Goal: Find contact information: Find contact information

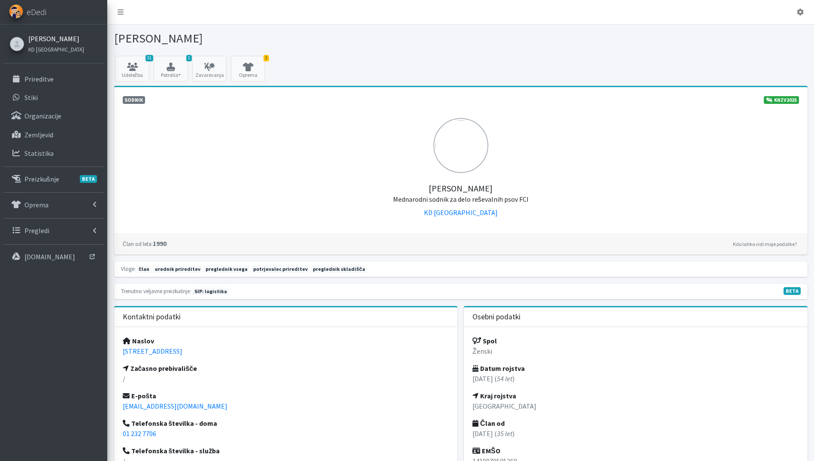
click at [36, 42] on link "[PERSON_NAME]" at bounding box center [56, 38] width 56 height 10
click at [51, 80] on p "Prireditve" at bounding box center [38, 79] width 29 height 9
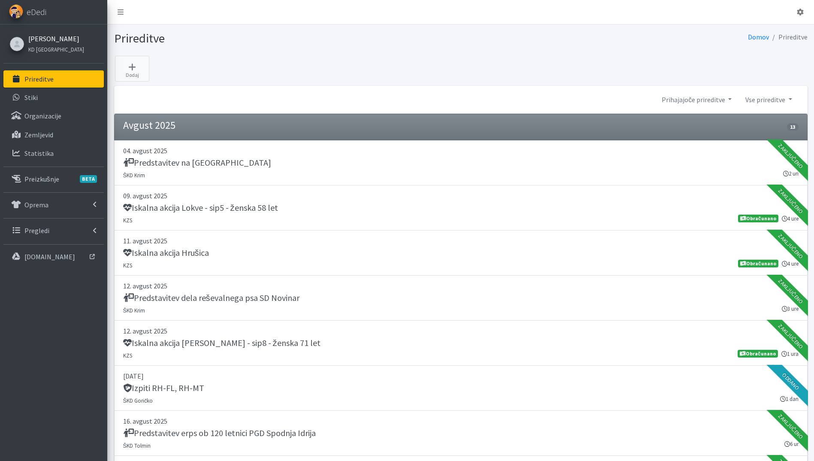
drag, startPoint x: 42, startPoint y: 32, endPoint x: 48, endPoint y: 42, distance: 12.4
click at [42, 32] on div "[PERSON_NAME] KD [GEOGRAPHIC_DATA]" at bounding box center [55, 43] width 62 height 25
click at [47, 38] on link "[PERSON_NAME]" at bounding box center [56, 38] width 56 height 10
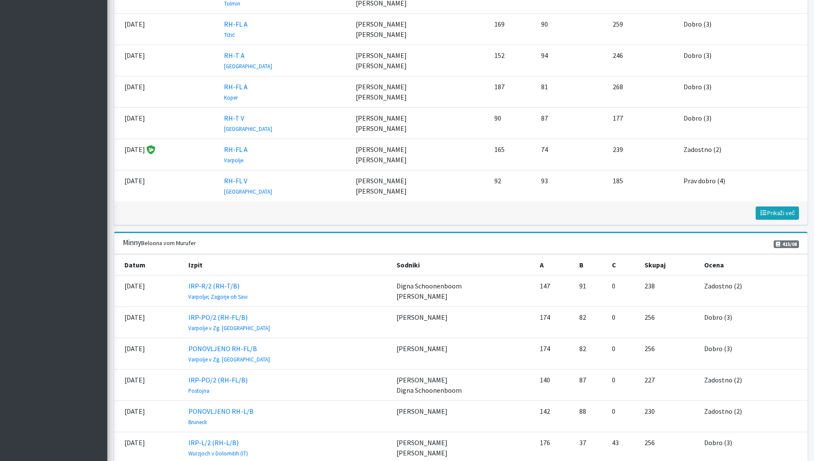
scroll to position [1287, 0]
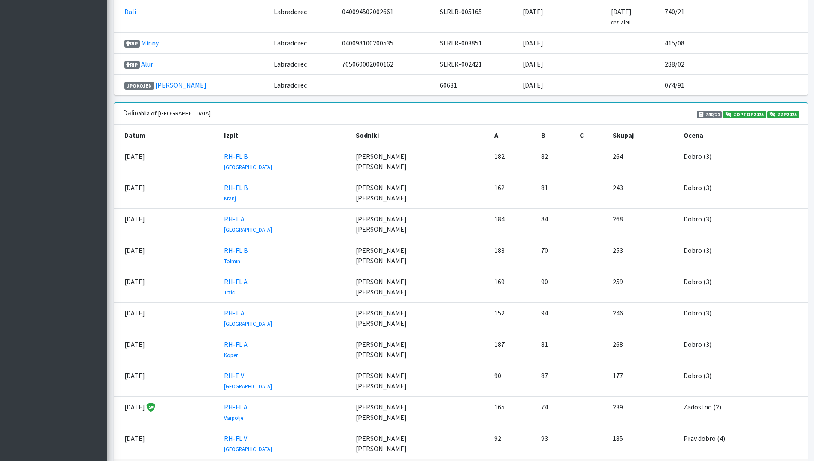
click at [779, 460] on span "Prikaži več" at bounding box center [777, 470] width 36 height 8
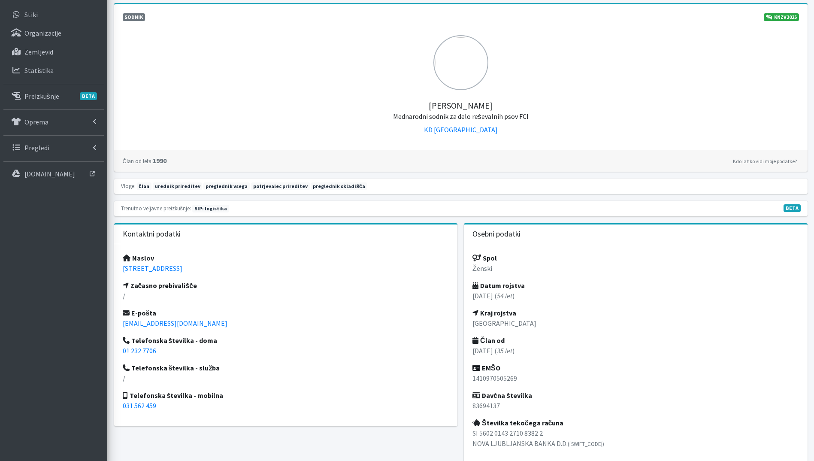
scroll to position [0, 0]
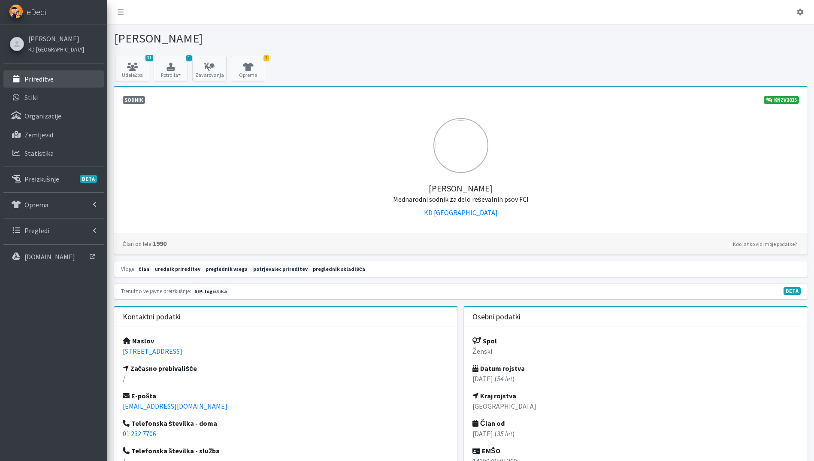
click at [43, 78] on p "Prireditve" at bounding box center [38, 79] width 29 height 9
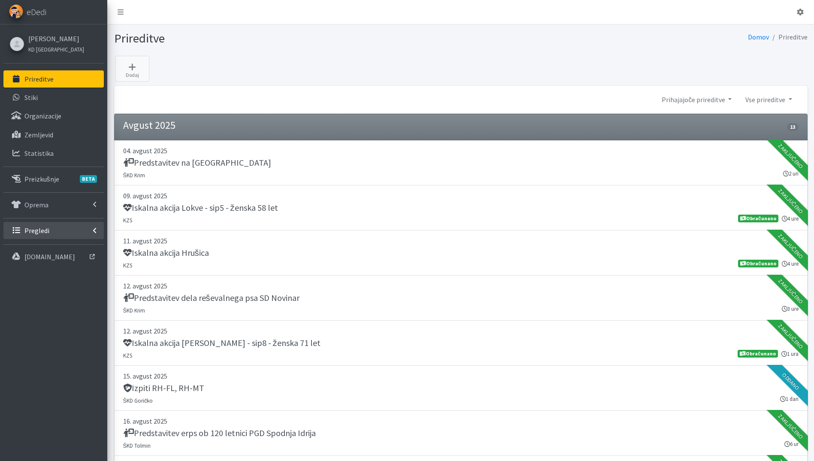
click at [47, 233] on p "Pregledi" at bounding box center [36, 230] width 25 height 9
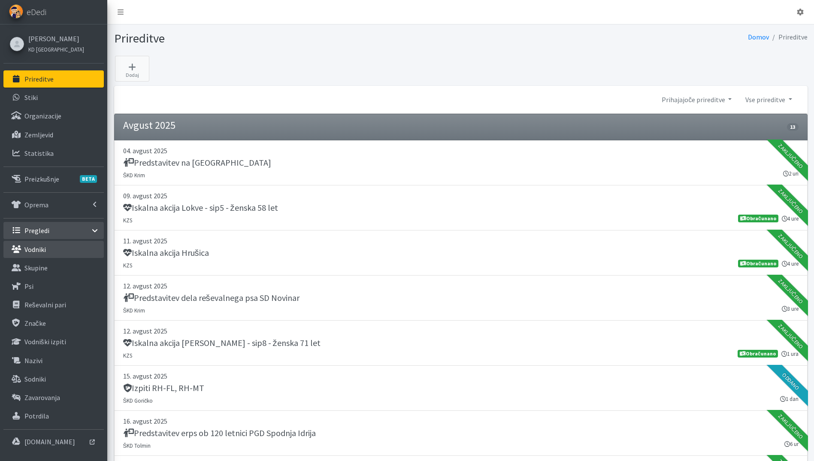
click at [44, 249] on p "Vodniki" at bounding box center [34, 249] width 21 height 9
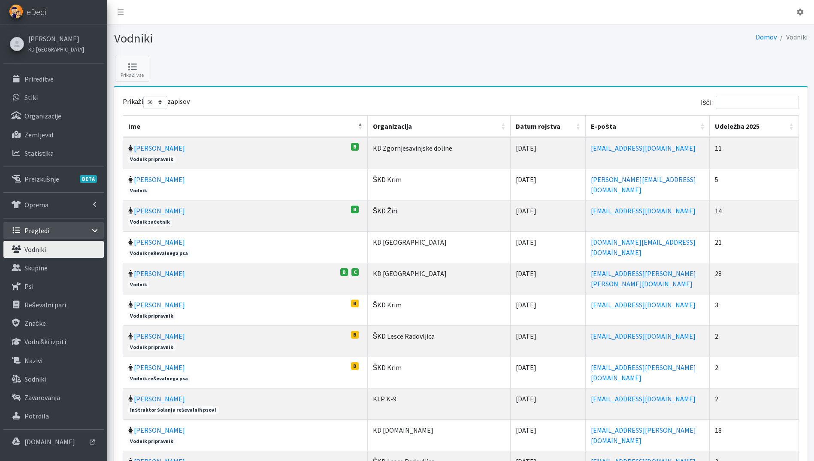
select select "50"
click at [768, 101] on input "Išči:" at bounding box center [757, 102] width 83 height 13
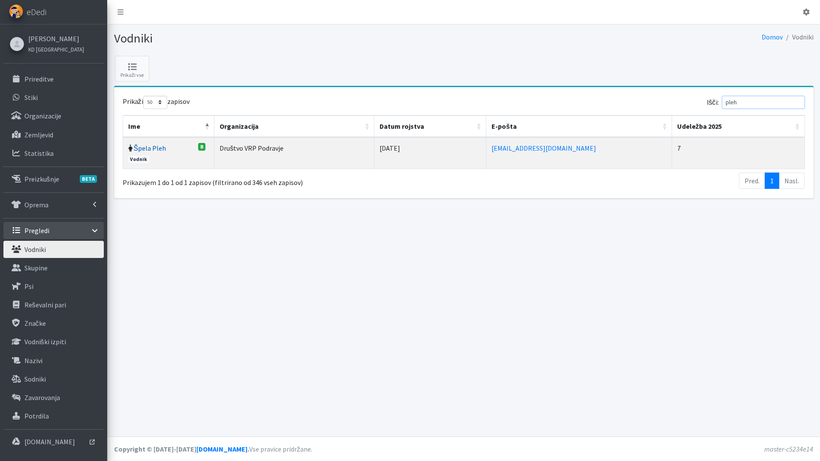
type input "pleh"
click at [146, 148] on link "Špela Pleh" at bounding box center [150, 148] width 33 height 9
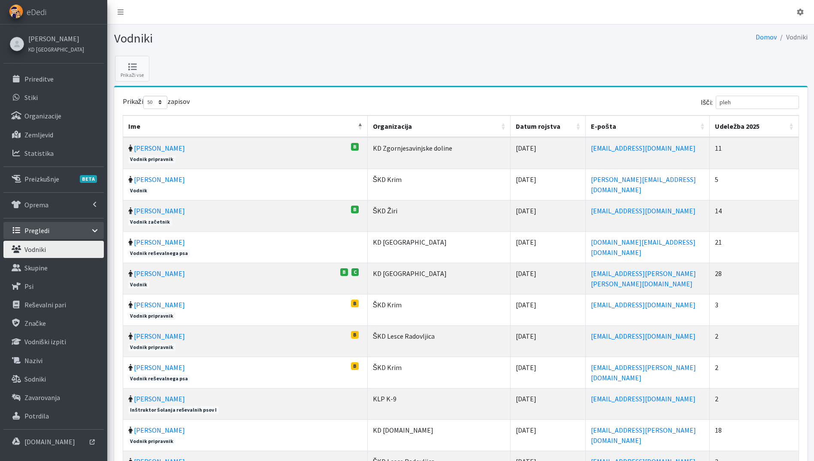
select select "50"
drag, startPoint x: 746, startPoint y: 102, endPoint x: 662, endPoint y: 94, distance: 84.9
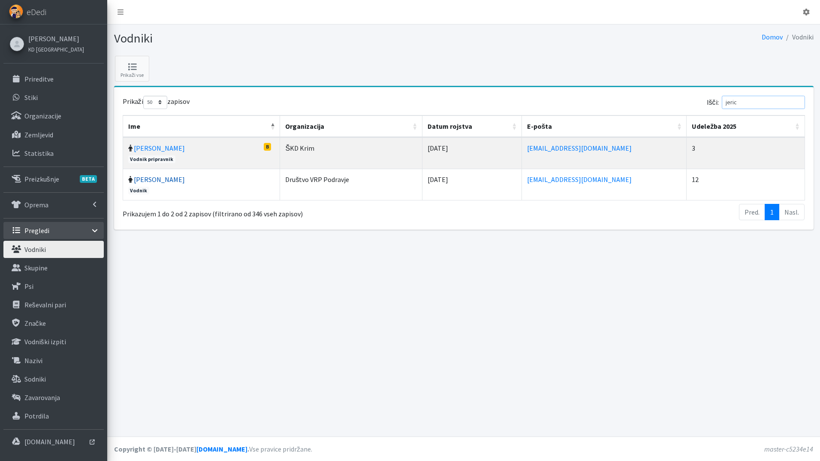
type input "jeric"
click at [157, 181] on link "[PERSON_NAME]" at bounding box center [159, 179] width 51 height 9
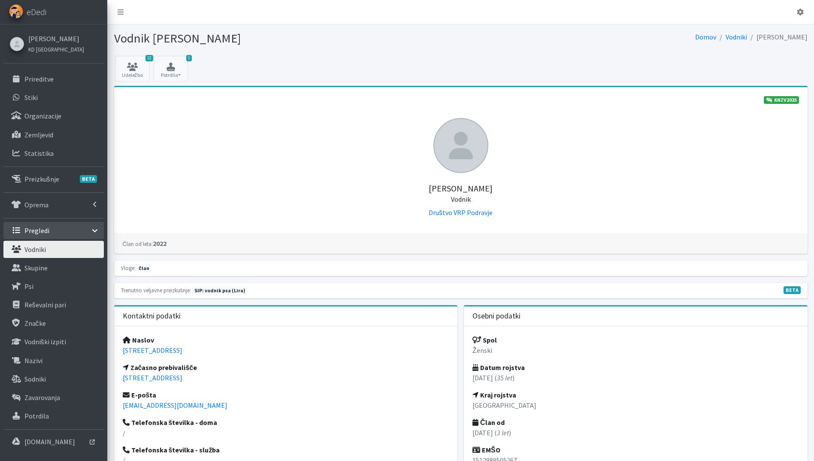
scroll to position [257, 0]
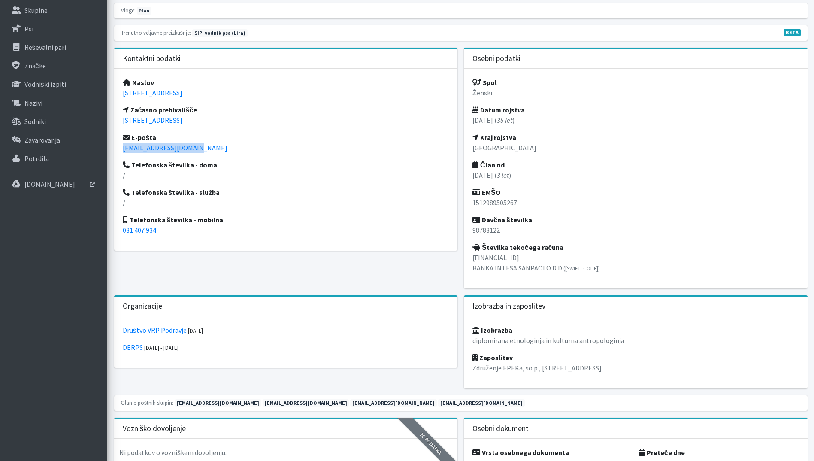
drag, startPoint x: 204, startPoint y: 148, endPoint x: 118, endPoint y: 144, distance: 86.7
click at [118, 144] on div "Naslov Razlagova ulica 13, 2000 Maribor Začasno prebivališče Koroška cesta 52, …" at bounding box center [286, 160] width 344 height 182
copy link "jera.lorenci@gmail.com"
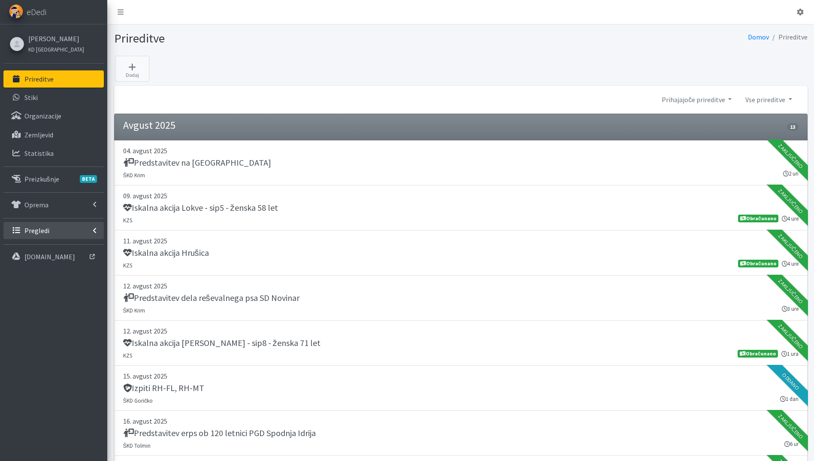
drag, startPoint x: 56, startPoint y: 229, endPoint x: 47, endPoint y: 234, distance: 10.8
click at [56, 229] on link "Pregledi" at bounding box center [53, 230] width 100 height 17
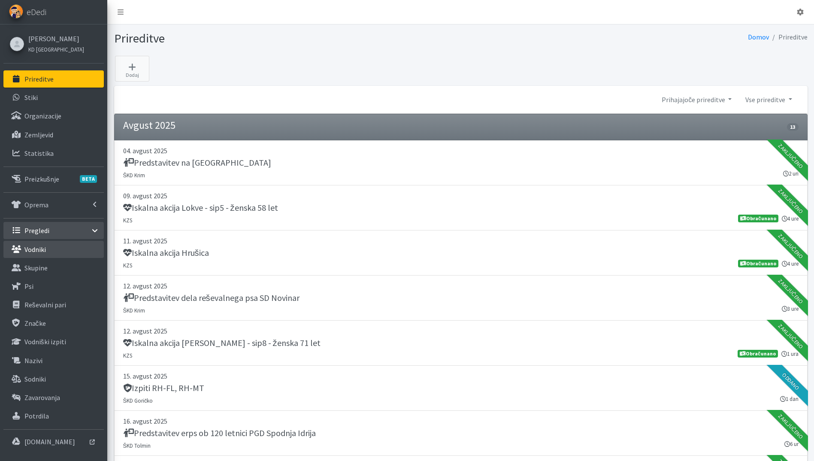
click at [47, 248] on link "Vodniki" at bounding box center [53, 249] width 100 height 17
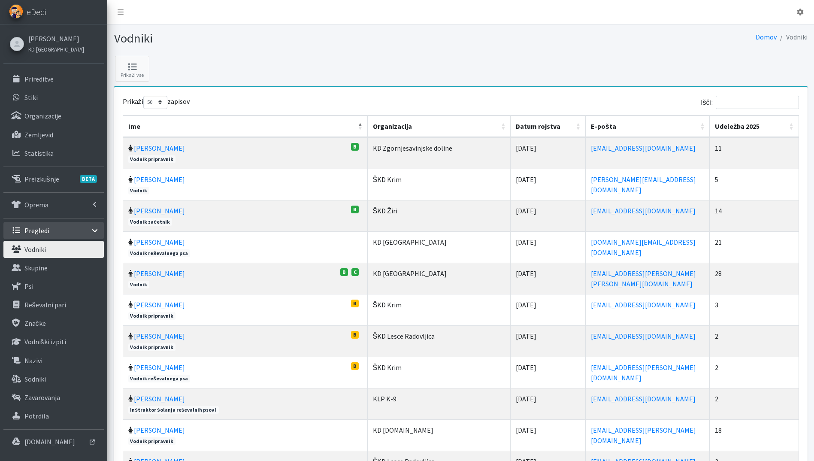
select select "50"
click at [747, 102] on input "Išči:" at bounding box center [757, 102] width 83 height 13
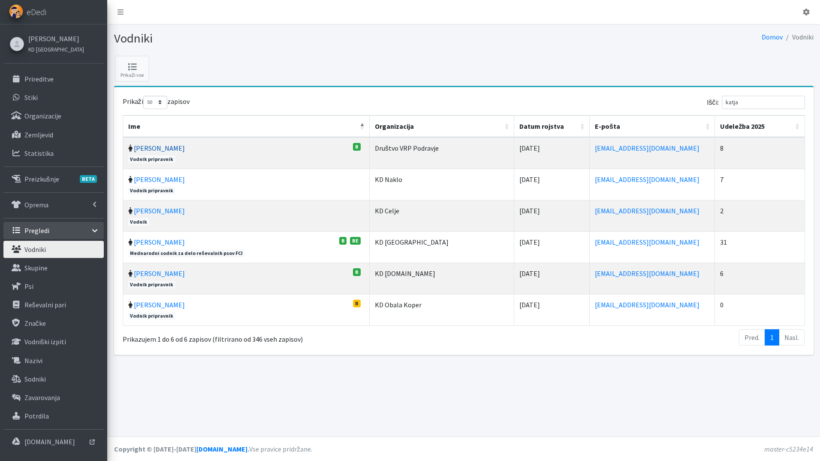
click at [155, 148] on link "Katja Harej" at bounding box center [159, 148] width 51 height 9
drag, startPoint x: 755, startPoint y: 105, endPoint x: 701, endPoint y: 97, distance: 53.8
click at [701, 97] on div "Išči: katja" at bounding box center [636, 104] width 338 height 17
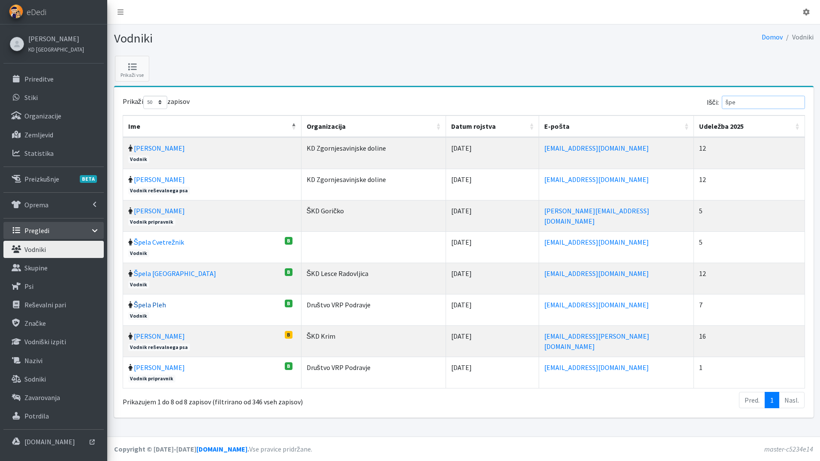
type input "špe"
click at [151, 305] on link "Špela Pleh" at bounding box center [150, 304] width 33 height 9
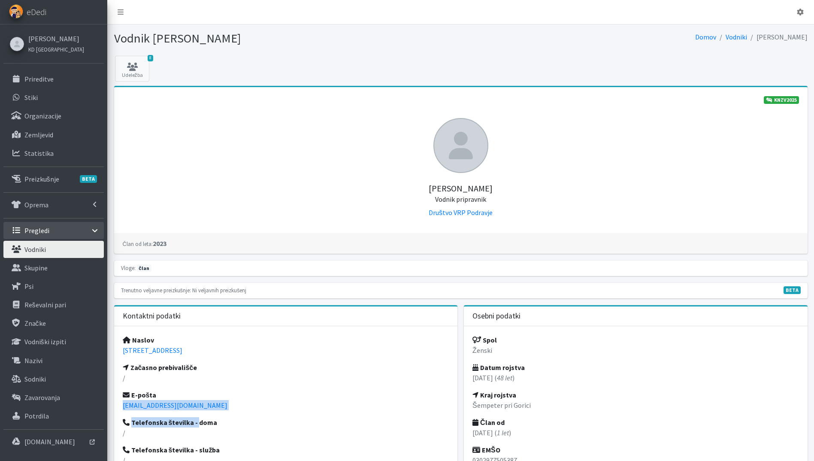
drag, startPoint x: 193, startPoint y: 411, endPoint x: 118, endPoint y: 404, distance: 75.0
click at [118, 404] on div "Naslov [STREET_ADDRESS] Začasno prebivališče / E-pošta [EMAIL_ADDRESS][DOMAIN_N…" at bounding box center [286, 417] width 344 height 182
drag, startPoint x: 118, startPoint y: 404, endPoint x: 206, endPoint y: 407, distance: 88.0
click at [206, 407] on p "[EMAIL_ADDRESS][DOMAIN_NAME]" at bounding box center [286, 405] width 326 height 10
drag, startPoint x: 149, startPoint y: 403, endPoint x: 119, endPoint y: 403, distance: 30.0
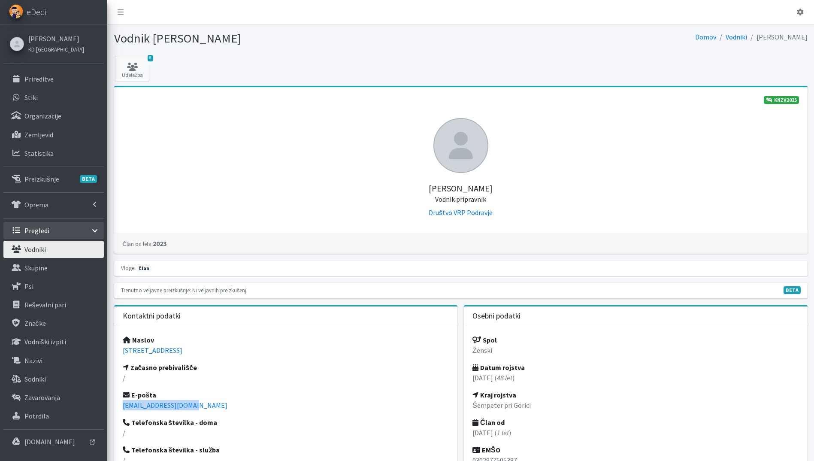
click at [119, 403] on div "Naslov [STREET_ADDRESS] Začasno prebivališče / E-pošta [EMAIL_ADDRESS][DOMAIN_N…" at bounding box center [286, 417] width 344 height 182
copy link "[EMAIL_ADDRESS][DOMAIN_NAME]"
drag, startPoint x: 193, startPoint y: 406, endPoint x: 110, endPoint y: 405, distance: 83.2
copy link "[EMAIL_ADDRESS][DOMAIN_NAME]"
